Goal: Task Accomplishment & Management: Use online tool/utility

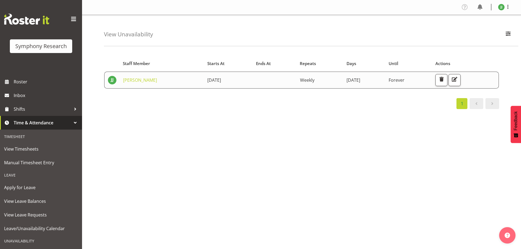
click at [342, 144] on div "Starts At Staff Member Starts At Ends At Repeats Days Until Actions Joshua Joel…" at bounding box center [312, 159] width 417 height 219
click at [22, 95] on span "Inbox" at bounding box center [47, 95] width 66 height 8
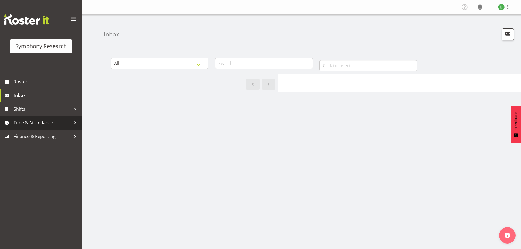
click at [40, 120] on span "Time & Attendance" at bounding box center [42, 123] width 57 height 8
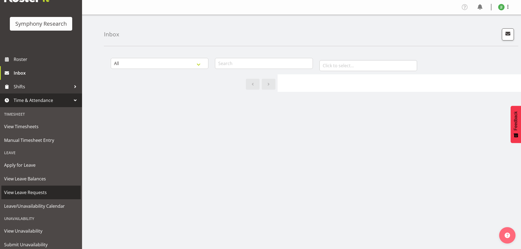
scroll to position [40, 0]
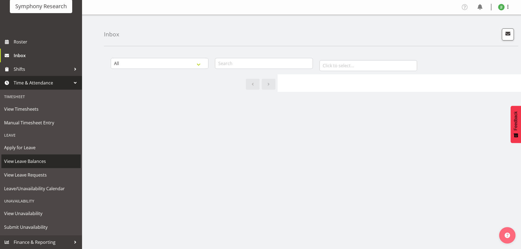
click at [43, 160] on span "View Leave Balances" at bounding box center [41, 161] width 74 height 8
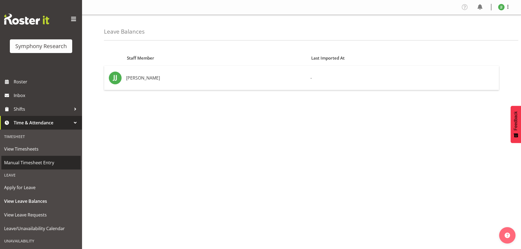
click at [42, 163] on span "Manual Timesheet Entry" at bounding box center [41, 163] width 74 height 8
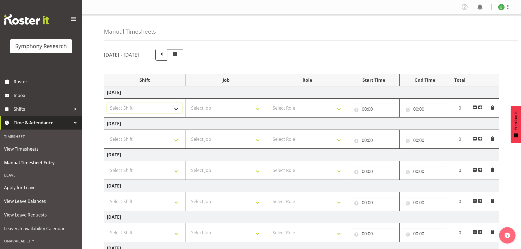
click at [123, 106] on select "Select Shift !!Weekend Residential (Roster IT Shift Label) *Business 9/10am ~ 4…" at bounding box center [145, 108] width 76 height 11
click at [158, 91] on td "Monday 25th August 2025" at bounding box center [301, 92] width 395 height 12
click at [162, 108] on select "Select Shift !!Weekend Residential (Roster IT Shift Label) *Business 9/10am ~ 4…" at bounding box center [145, 108] width 76 height 11
click at [162, 103] on select "Select Shift !!Weekend Residential (Roster IT Shift Label) *Business 9/10am ~ 4…" at bounding box center [145, 108] width 76 height 11
click at [205, 104] on select "Select Job 550060 IF Admin 553492 World Poll Aus Wave 2 Main 2025 553493 World …" at bounding box center [226, 108] width 76 height 11
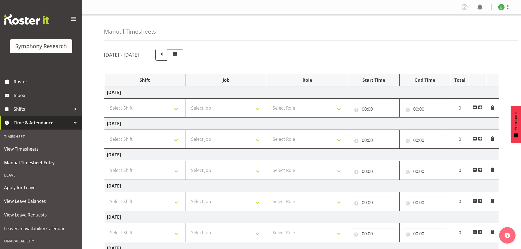
click at [237, 99] on td "Select Job 550060 IF Admin 553492 World Poll Aus Wave 2 Main 2025 553493 World …" at bounding box center [225, 108] width 81 height 19
click at [302, 107] on select "Select Role Briefing Interviewing" at bounding box center [308, 108] width 76 height 11
click at [410, 89] on td "Monday 25th August 2025" at bounding box center [301, 92] width 395 height 12
click at [480, 106] on span at bounding box center [480, 107] width 4 height 4
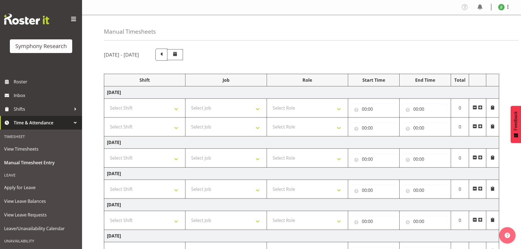
click at [492, 107] on span at bounding box center [493, 107] width 4 height 4
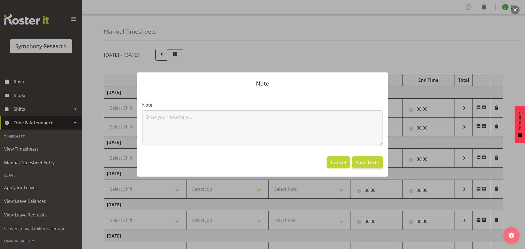
click at [341, 161] on span "Cancel" at bounding box center [338, 162] width 15 height 7
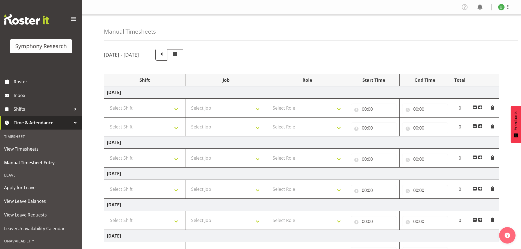
click at [475, 126] on span at bounding box center [475, 126] width 4 height 4
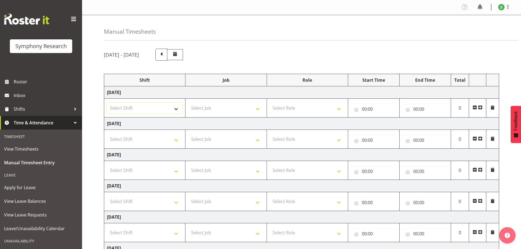
click at [122, 110] on select "Select Shift !!Weekend Residential (Roster IT Shift Label) *Business 9/10am ~ 4…" at bounding box center [145, 108] width 76 height 11
click at [167, 106] on select "Select Shift !!Weekend Residential (Roster IT Shift Label) *Business 9/10am ~ 4…" at bounding box center [145, 108] width 76 height 11
